Goal: Consume media (video, audio): Consume media (video, audio)

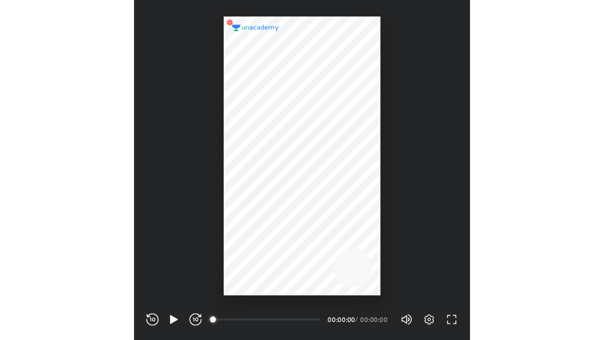
scroll to position [313, 309]
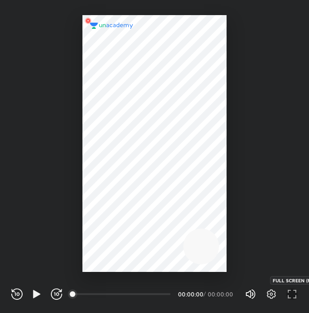
click at [292, 291] on icon "button" at bounding box center [292, 293] width 11 height 11
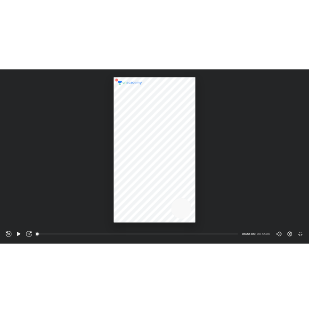
scroll to position [340, 604]
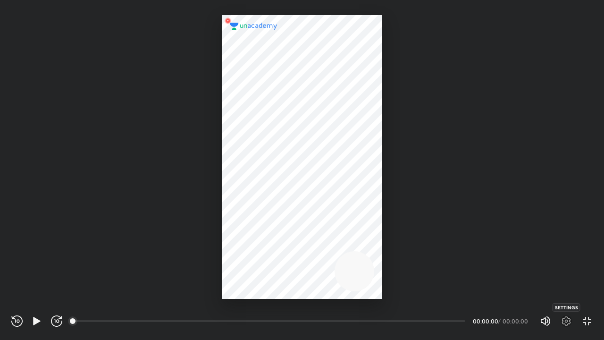
click at [309, 312] on icon "button" at bounding box center [565, 320] width 11 height 11
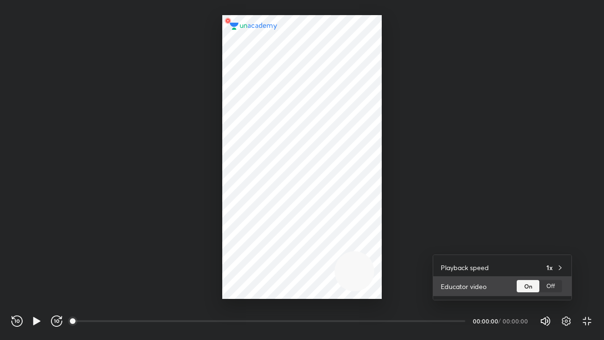
click at [309, 289] on div "Off" at bounding box center [550, 286] width 23 height 12
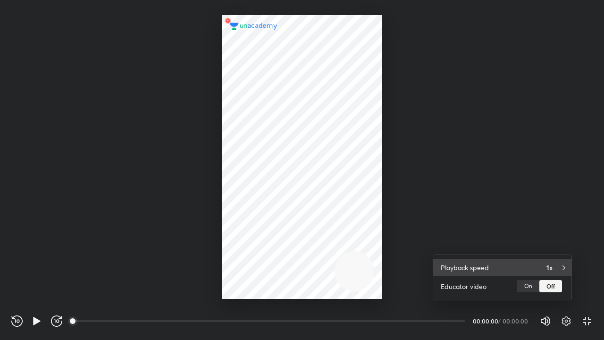
click at [309, 266] on h4 "Playback speed" at bounding box center [464, 267] width 48 height 10
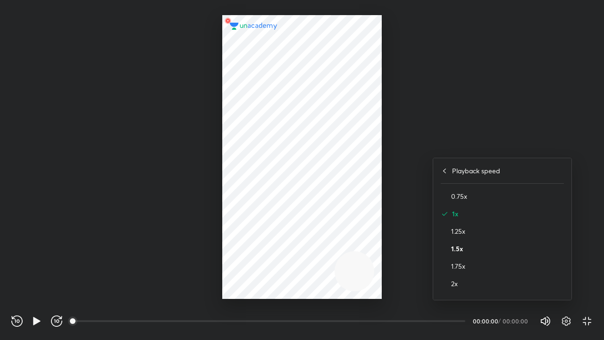
click at [309, 243] on h4 "1.5x" at bounding box center [507, 248] width 113 height 10
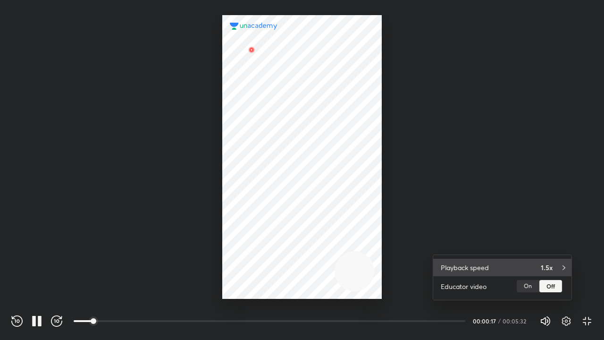
click at [309, 260] on div "Playback speed 1.5x" at bounding box center [502, 266] width 138 height 17
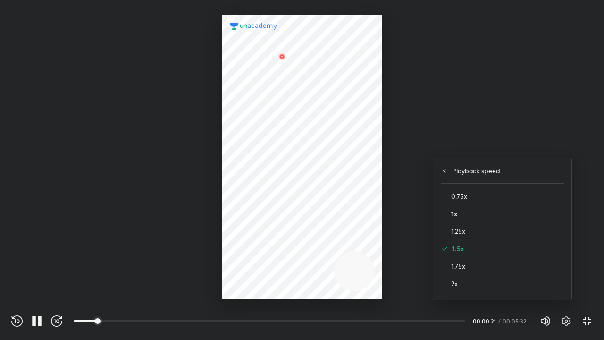
click at [309, 214] on h4 "1x" at bounding box center [507, 213] width 113 height 10
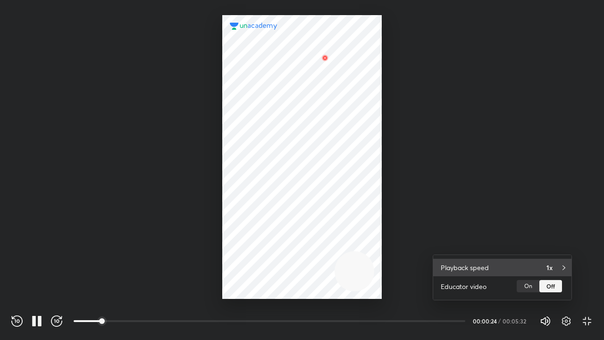
click at [309, 266] on div "Playback speed 1x" at bounding box center [502, 266] width 138 height 17
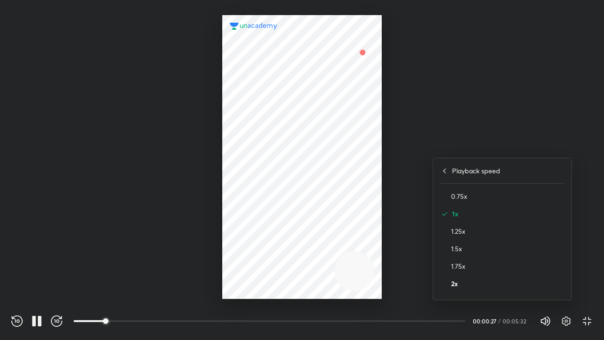
click at [309, 283] on h4 "2x" at bounding box center [507, 283] width 113 height 10
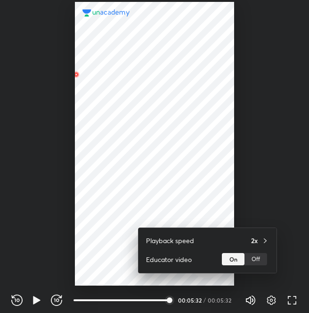
scroll to position [313, 309]
